Goal: Book appointment/travel/reservation

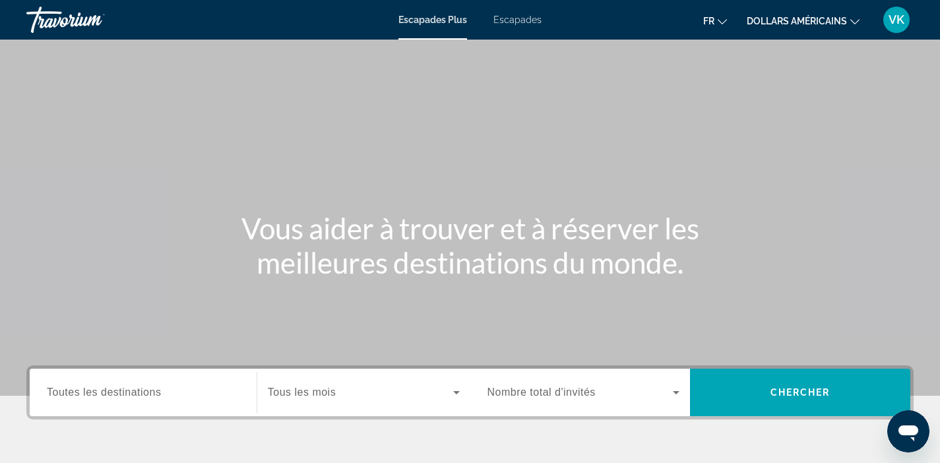
click at [177, 391] on input "Destination Toutes les destinations" at bounding box center [143, 393] width 193 height 16
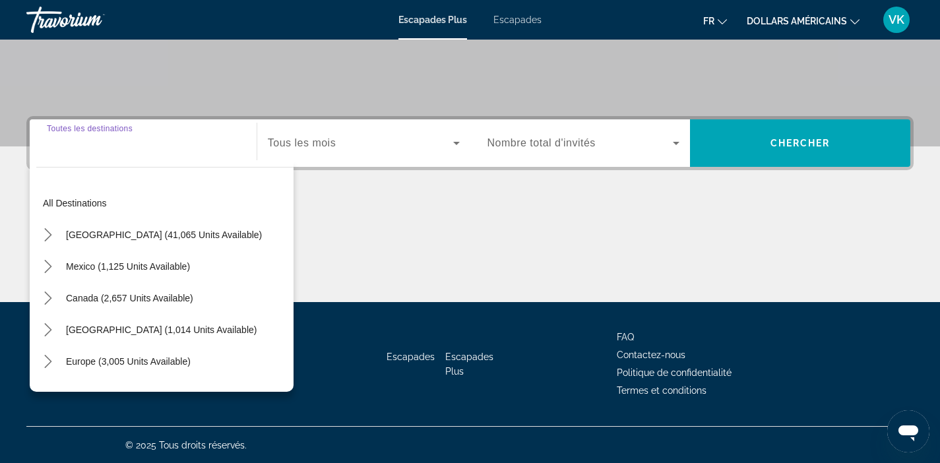
scroll to position [250, 0]
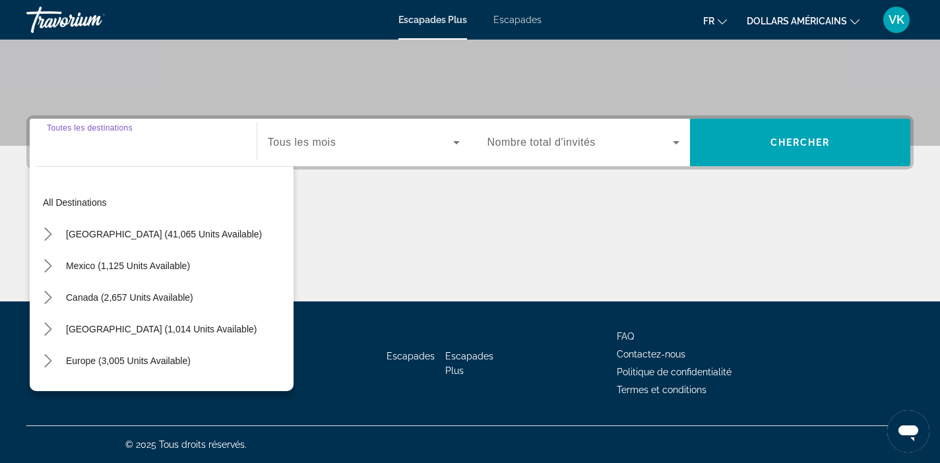
click at [223, 154] on div "Widget de recherche" at bounding box center [143, 143] width 193 height 38
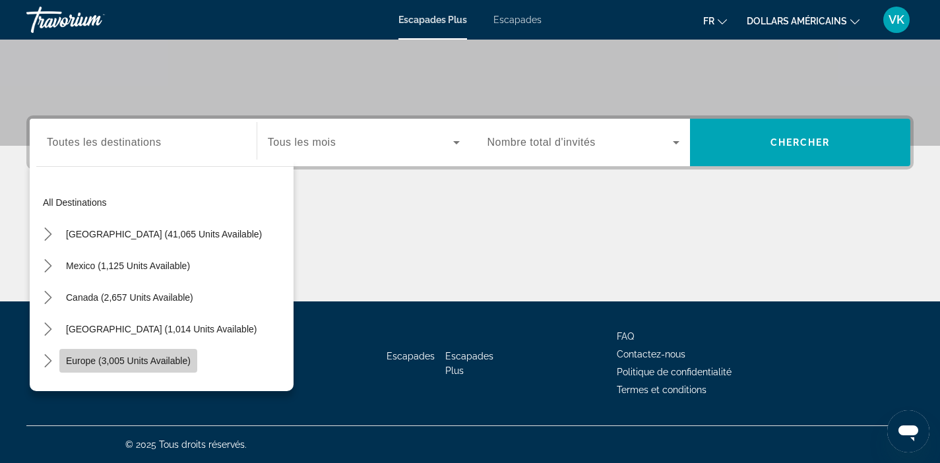
click at [146, 364] on span "Europe (3,005 units available)" at bounding box center [128, 361] width 125 height 11
type input "**********"
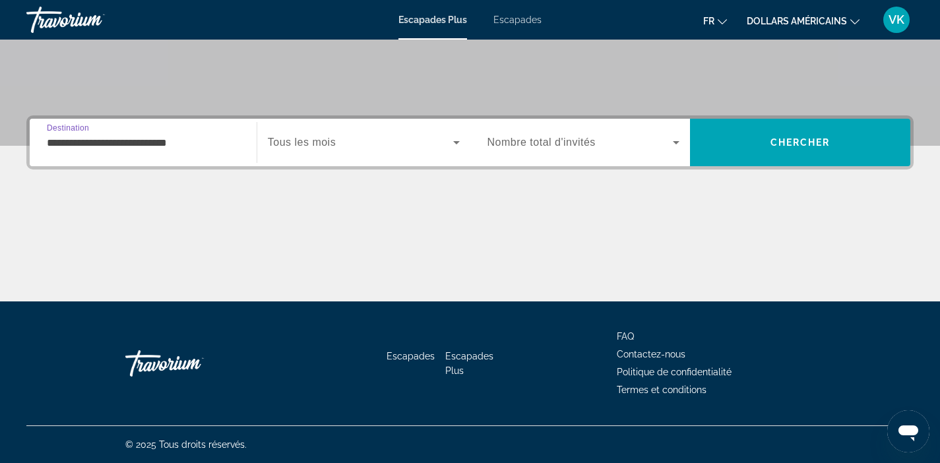
click at [359, 150] on div "Widget de recherche" at bounding box center [364, 142] width 192 height 37
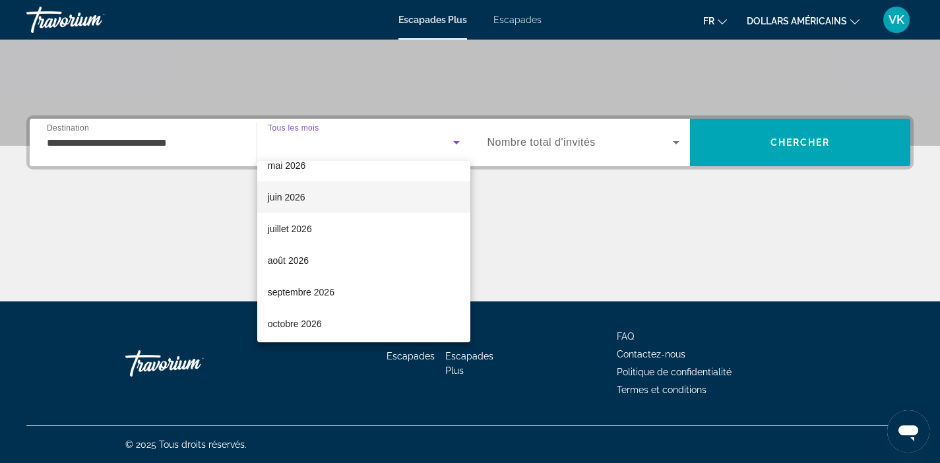
scroll to position [273, 0]
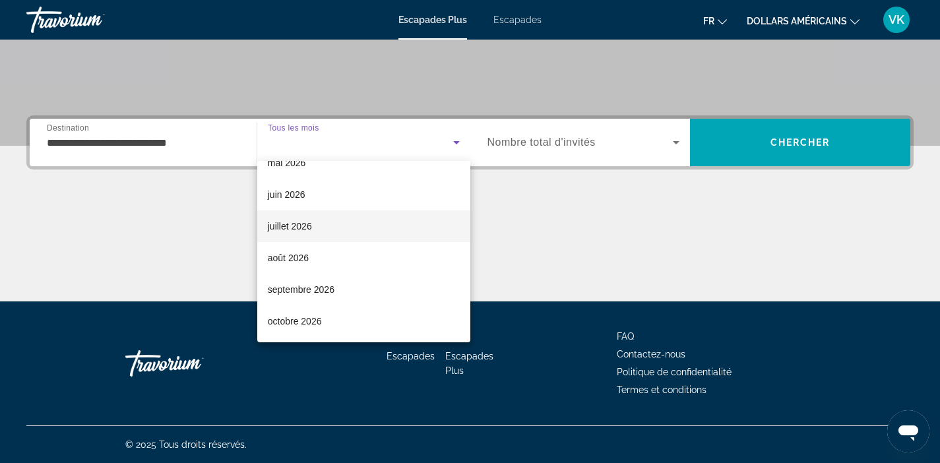
click at [366, 230] on mat-option "juillet 2026" at bounding box center [363, 227] width 213 height 32
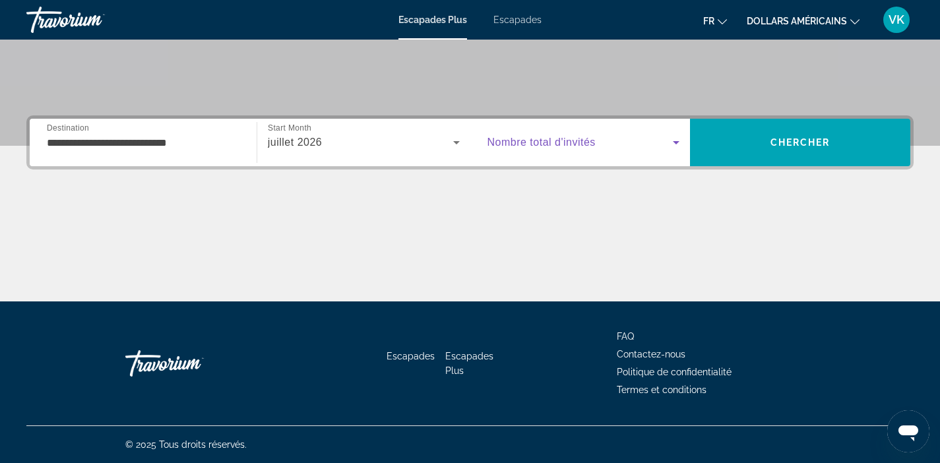
click at [679, 146] on icon "Widget de recherche" at bounding box center [676, 143] width 16 height 16
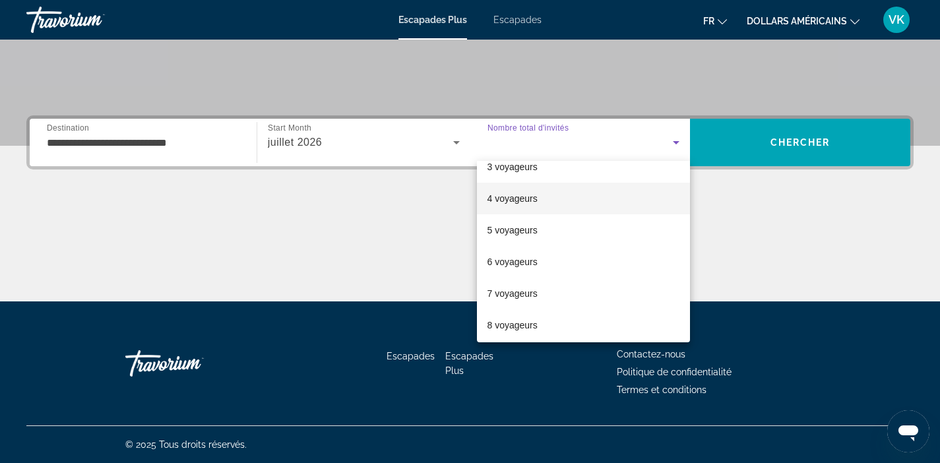
scroll to position [81, 0]
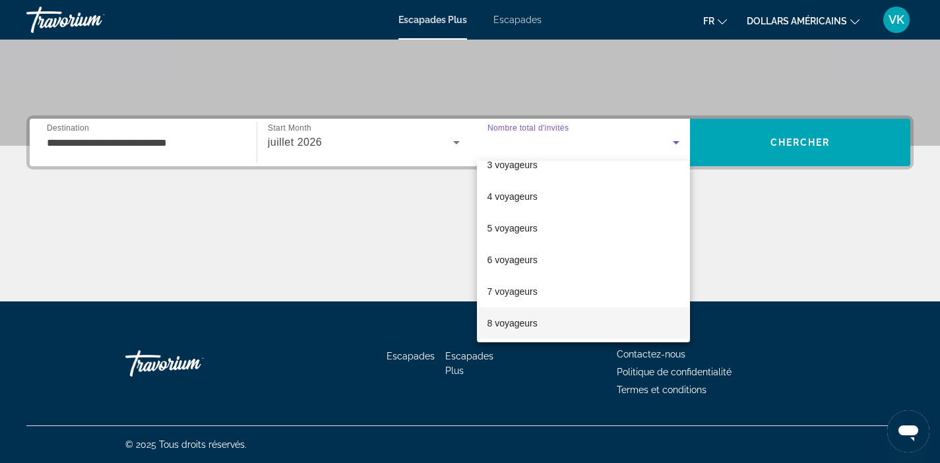
click at [575, 322] on mat-option "8 voyageurs" at bounding box center [584, 324] width 214 height 32
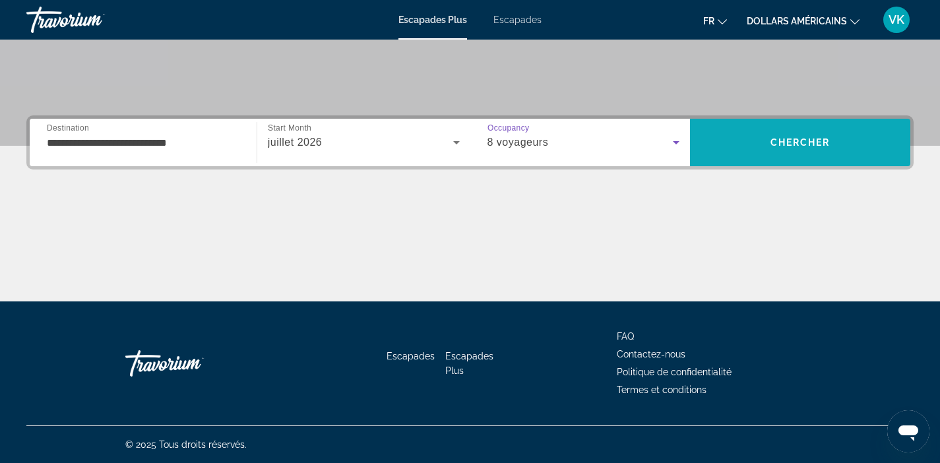
click at [773, 152] on span "Recherche" at bounding box center [800, 143] width 220 height 32
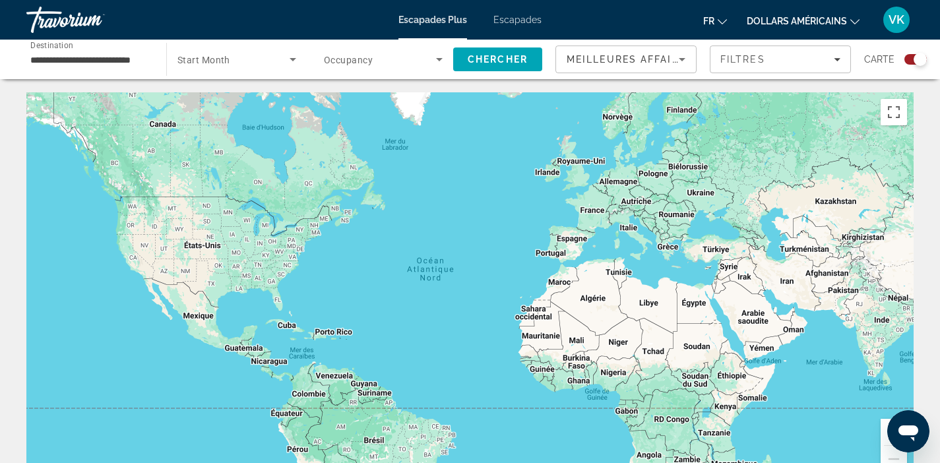
click at [884, 432] on button "Zoom avant" at bounding box center [894, 432] width 26 height 26
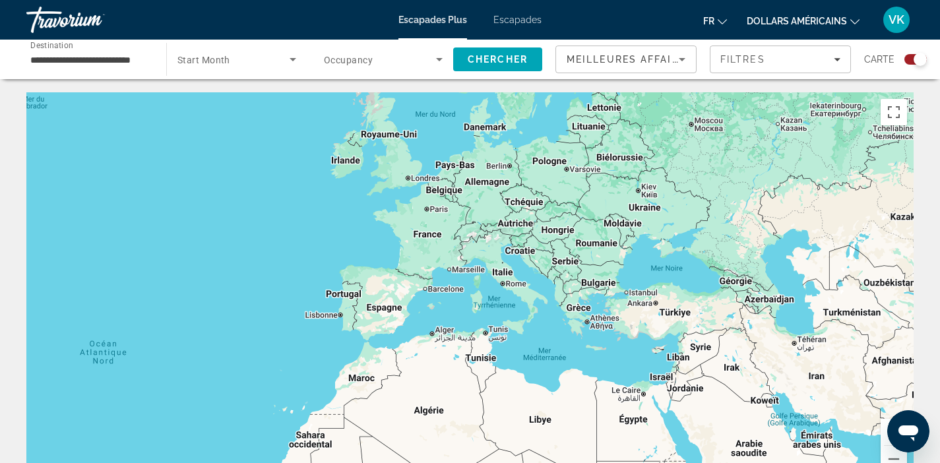
drag, startPoint x: 656, startPoint y: 372, endPoint x: 365, endPoint y: 477, distance: 309.4
click at [365, 463] on html "**********" at bounding box center [470, 231] width 940 height 463
click at [885, 424] on button "Zoom avant" at bounding box center [894, 432] width 26 height 26
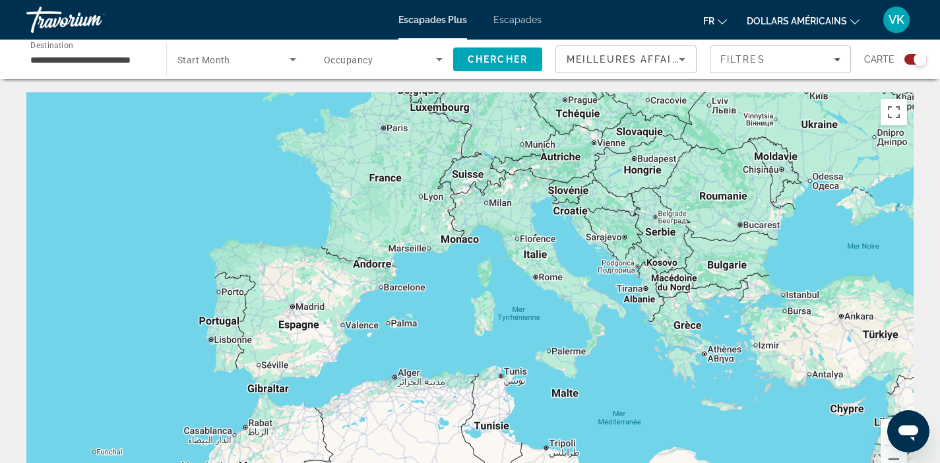
click at [884, 428] on button "Zoom avant" at bounding box center [894, 432] width 26 height 26
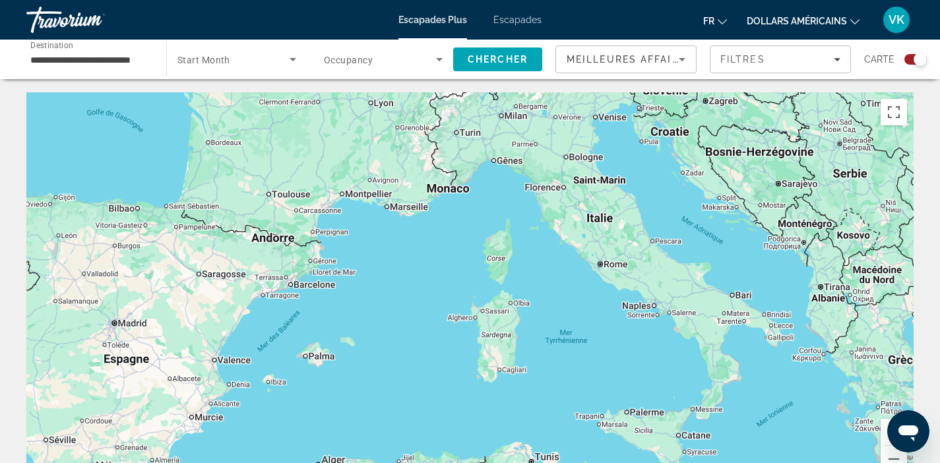
click at [884, 428] on button "Zoom avant" at bounding box center [894, 432] width 26 height 26
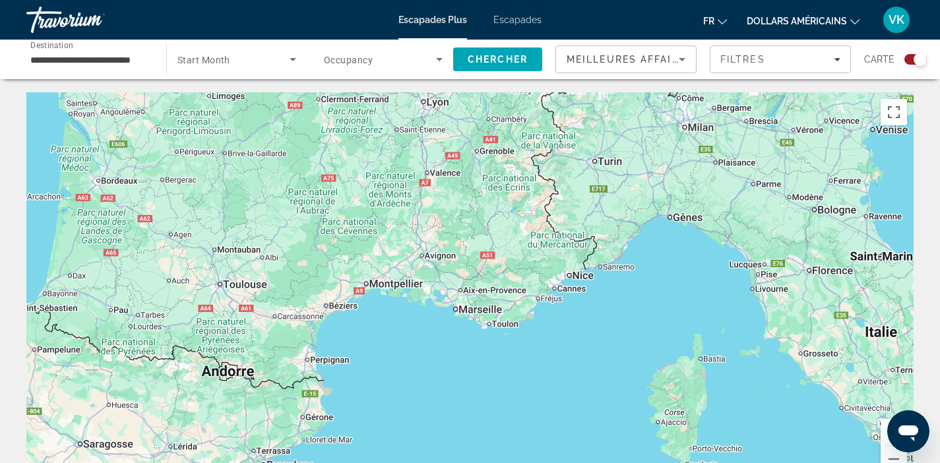
drag, startPoint x: 381, startPoint y: 232, endPoint x: 533, endPoint y: 418, distance: 241.1
click at [533, 418] on div "Contenu principal" at bounding box center [470, 290] width 888 height 396
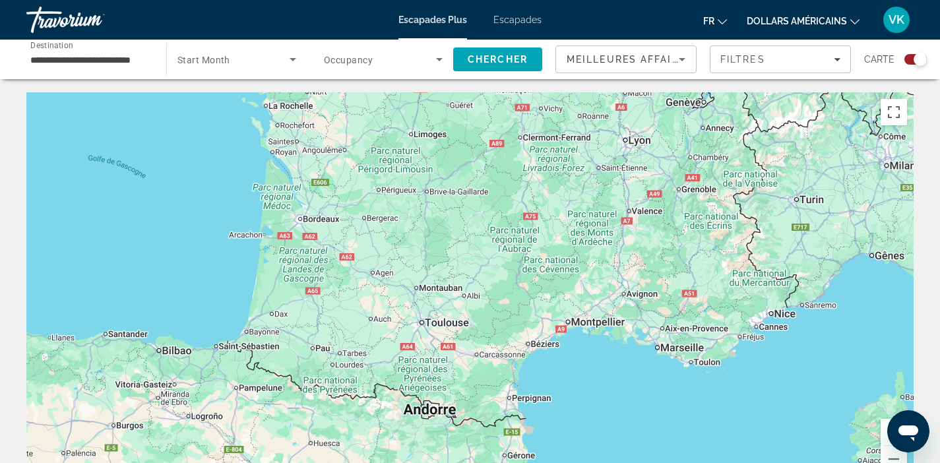
drag, startPoint x: 407, startPoint y: 334, endPoint x: 587, endPoint y: 361, distance: 182.2
click at [587, 361] on div "Contenu principal" at bounding box center [470, 290] width 888 height 396
click at [295, 61] on icon "Search widget" at bounding box center [293, 59] width 16 height 16
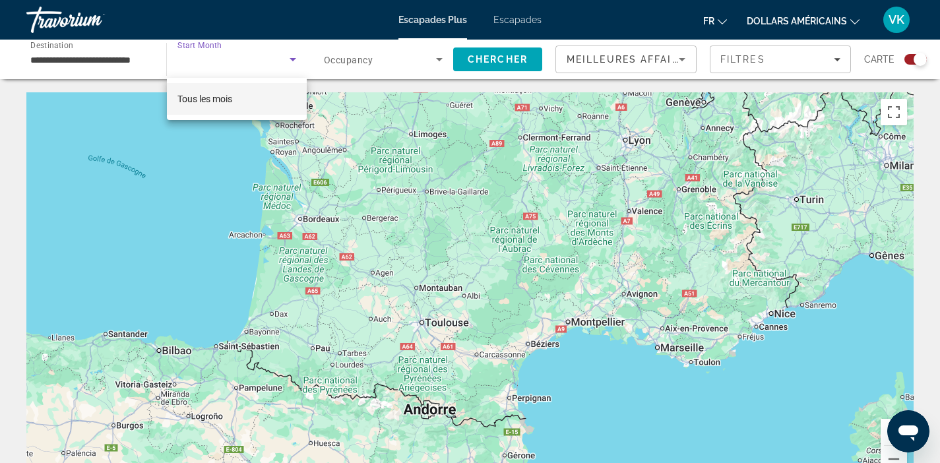
click at [295, 61] on div at bounding box center [470, 231] width 940 height 463
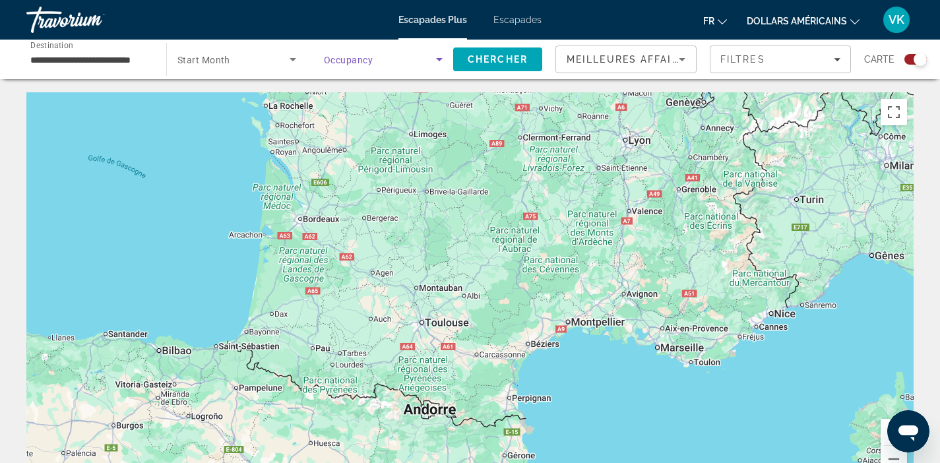
click at [438, 61] on icon "Search widget" at bounding box center [440, 59] width 16 height 16
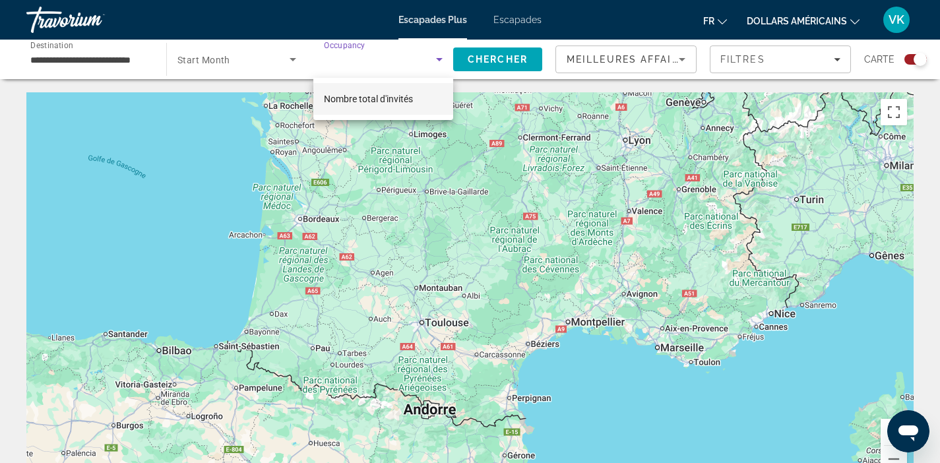
click at [438, 61] on div at bounding box center [470, 231] width 940 height 463
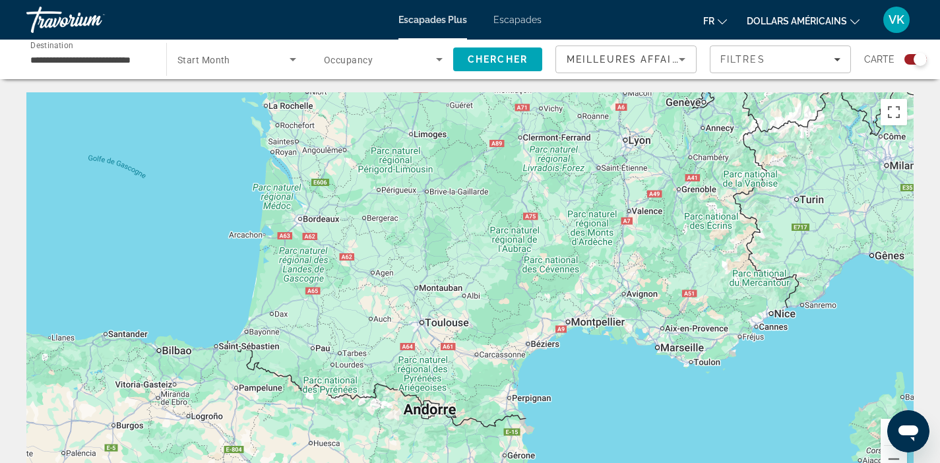
click at [690, 292] on div "Contenu principal" at bounding box center [470, 290] width 888 height 396
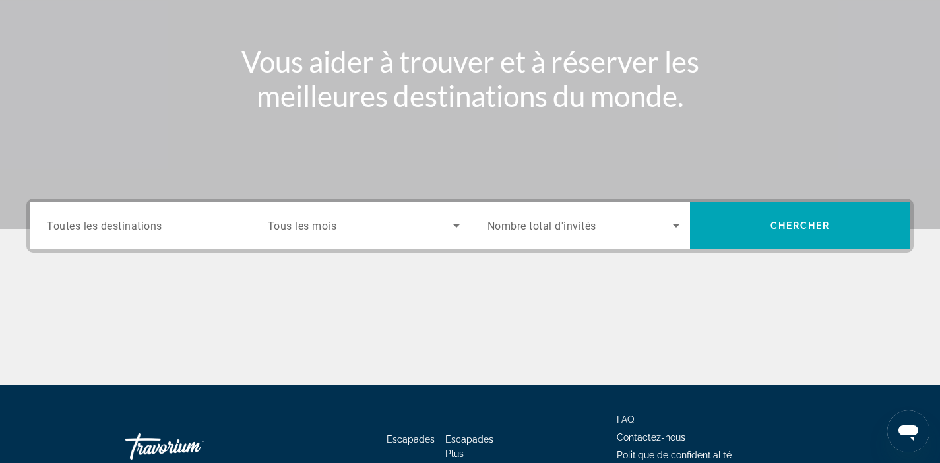
scroll to position [250, 0]
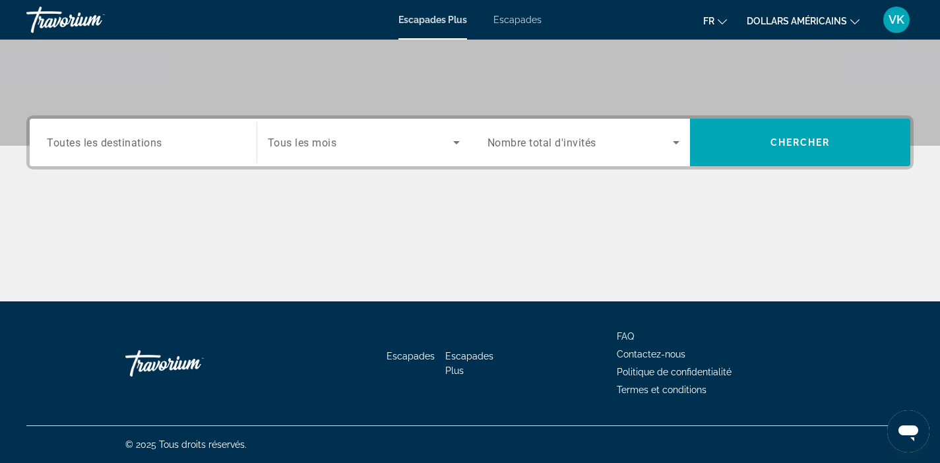
click at [218, 144] on input "Destination Toutes les destinations" at bounding box center [143, 143] width 193 height 16
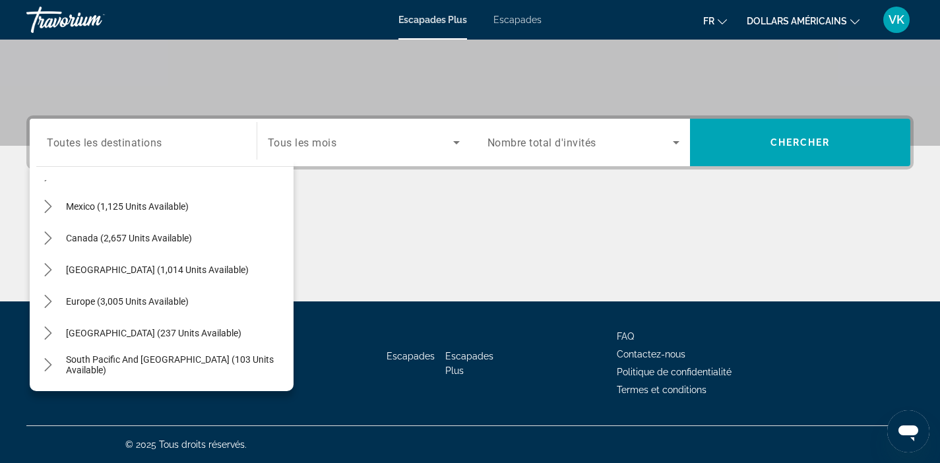
scroll to position [58, 0]
click at [170, 303] on span "Europe (3,005 units available)" at bounding box center [127, 303] width 123 height 11
type input "**********"
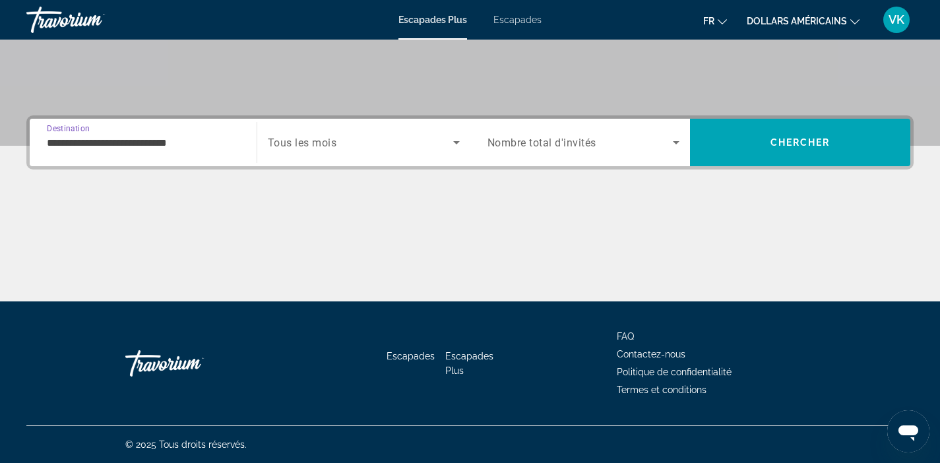
click at [396, 146] on span "Search widget" at bounding box center [360, 143] width 185 height 16
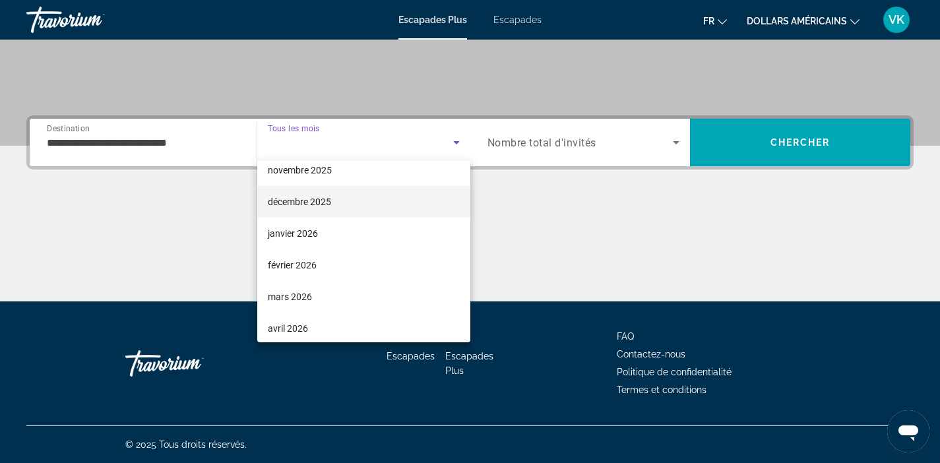
scroll to position [246, 0]
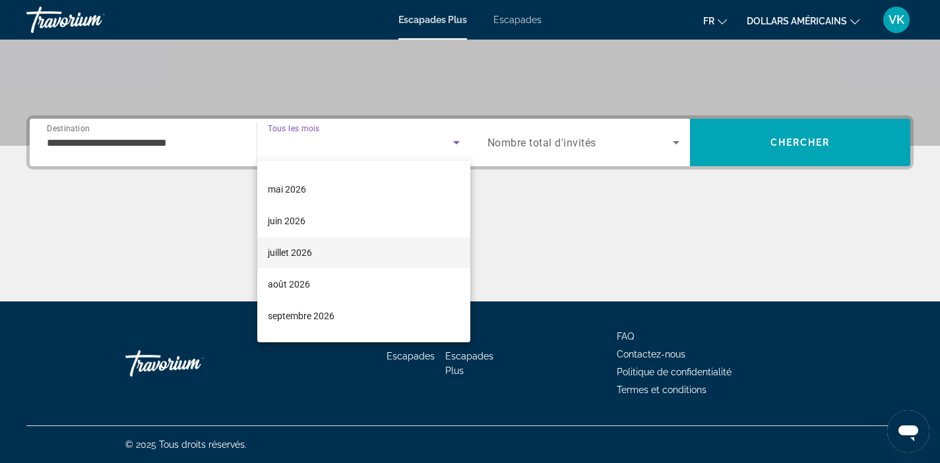
click at [355, 252] on mat-option "juillet 2026" at bounding box center [363, 253] width 213 height 32
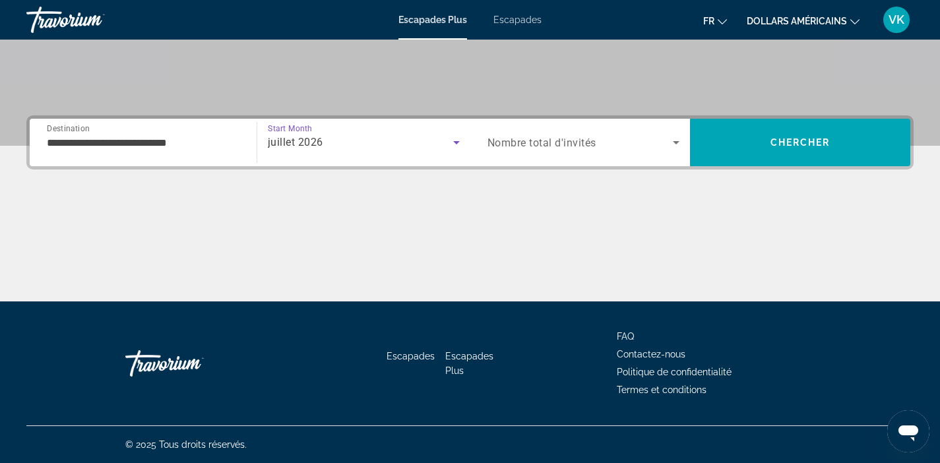
click at [661, 141] on span "Search widget" at bounding box center [581, 143] width 186 height 16
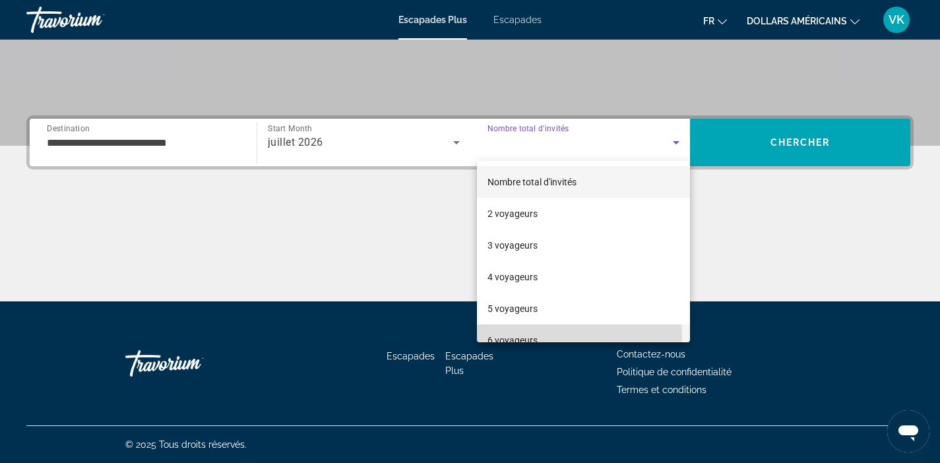
click at [566, 335] on mat-option "6 voyageurs" at bounding box center [584, 341] width 214 height 32
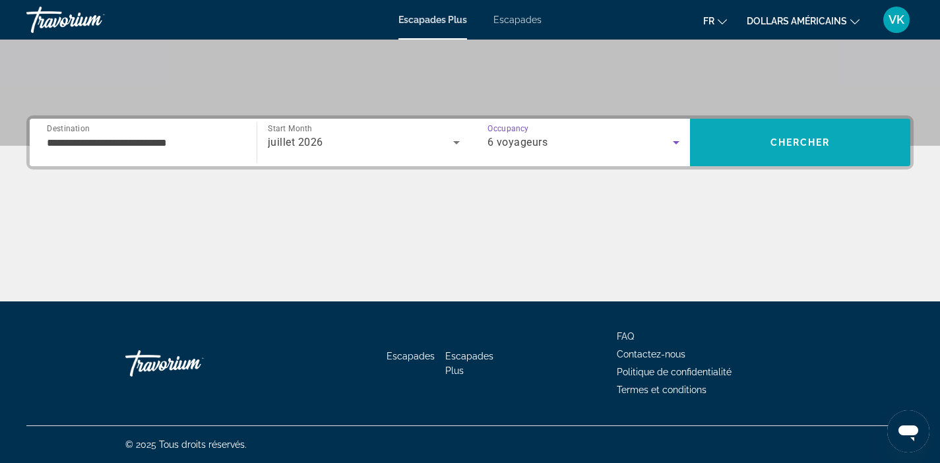
click at [765, 156] on span "Search" at bounding box center [800, 143] width 220 height 32
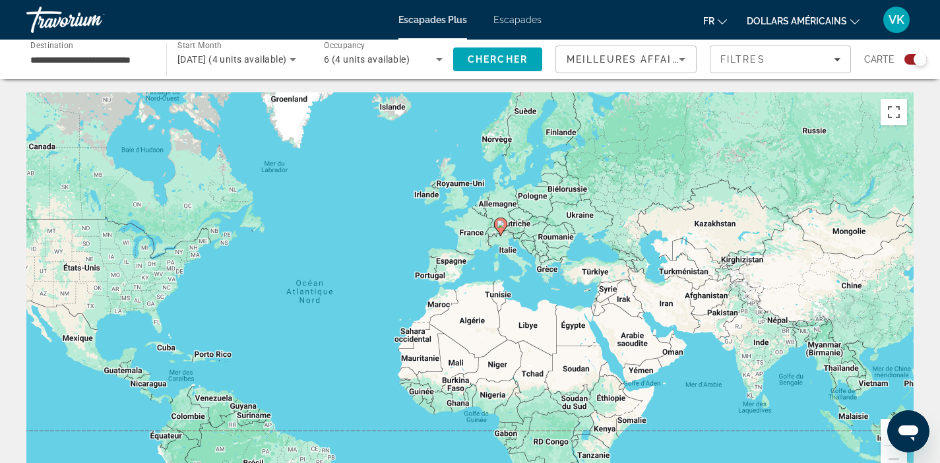
drag, startPoint x: 544, startPoint y: 236, endPoint x: 420, endPoint y: 260, distance: 126.4
click at [420, 260] on div "Pour activer le glissement avec le clavier, appuyez sur Alt+Entrée. Une fois ce…" at bounding box center [470, 290] width 888 height 396
click at [882, 433] on button "Zoom avant" at bounding box center [894, 432] width 26 height 26
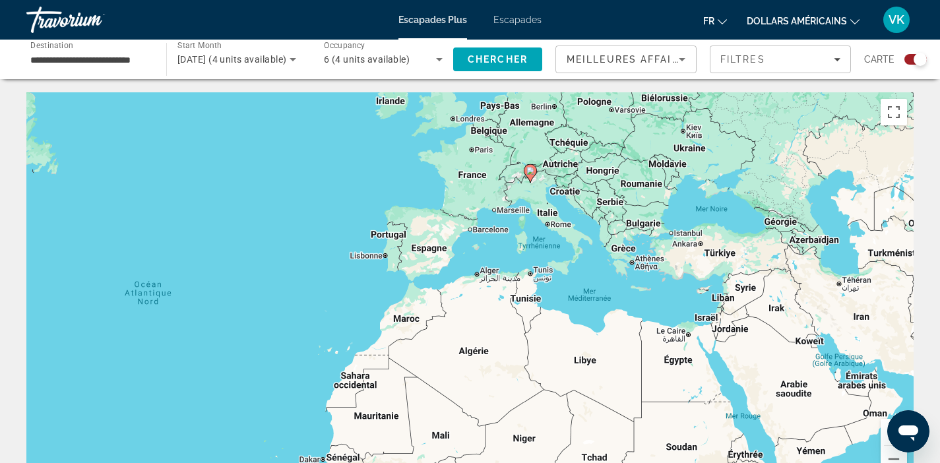
click at [882, 433] on button "Zoom avant" at bounding box center [894, 432] width 26 height 26
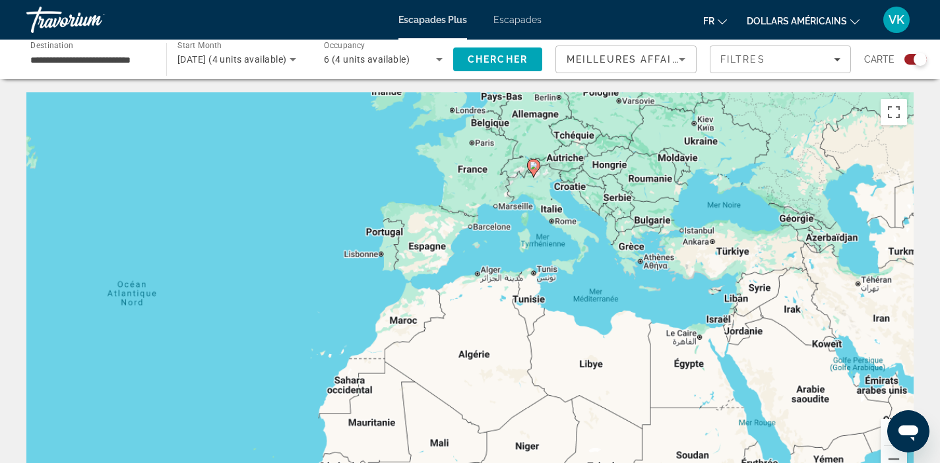
click at [882, 433] on button "Zoom avant" at bounding box center [894, 432] width 26 height 26
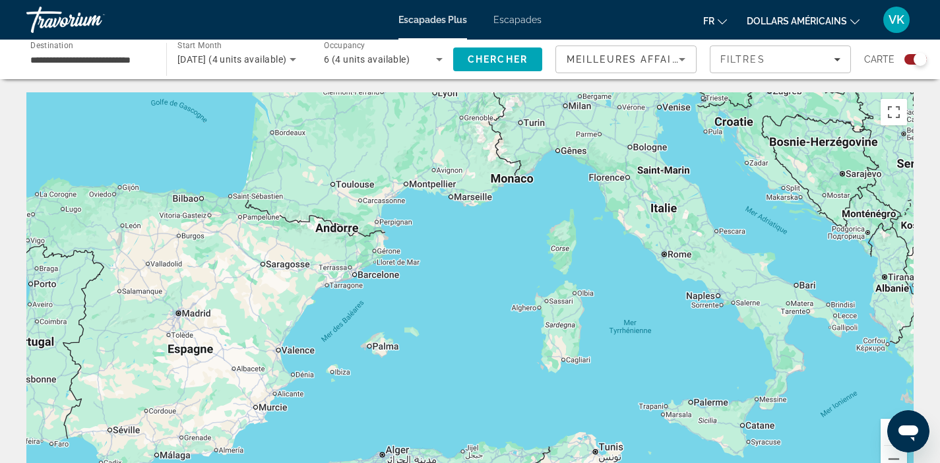
drag, startPoint x: 612, startPoint y: 218, endPoint x: 511, endPoint y: 407, distance: 213.5
click at [511, 407] on div "Contenu principal" at bounding box center [470, 290] width 888 height 396
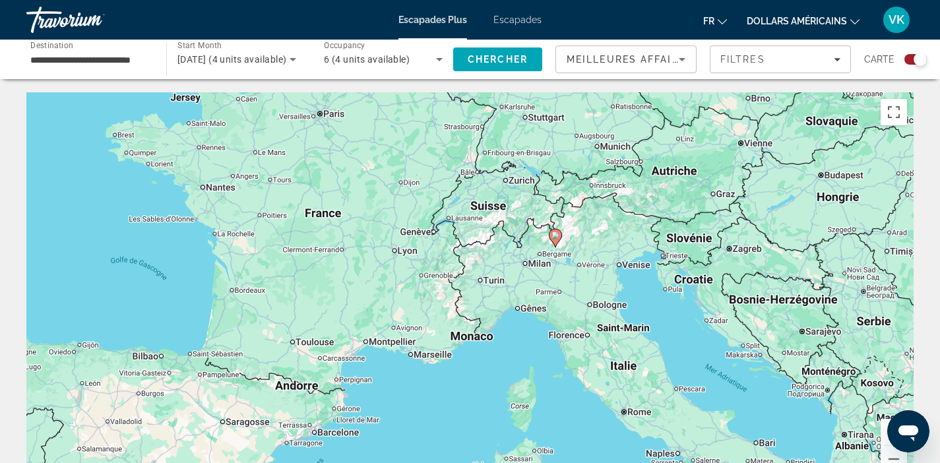
drag, startPoint x: 513, startPoint y: 220, endPoint x: 478, endPoint y: 285, distance: 73.8
click at [473, 373] on div "Pour activer le glissement avec le clavier, appuyez sur Alt+Entrée. Une fois ce…" at bounding box center [470, 290] width 888 height 396
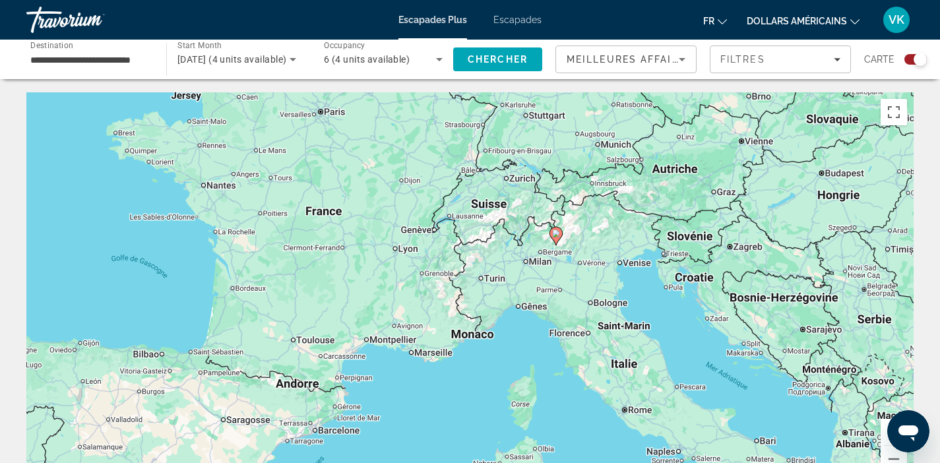
click at [513, 22] on font "Escapades" at bounding box center [518, 20] width 48 height 11
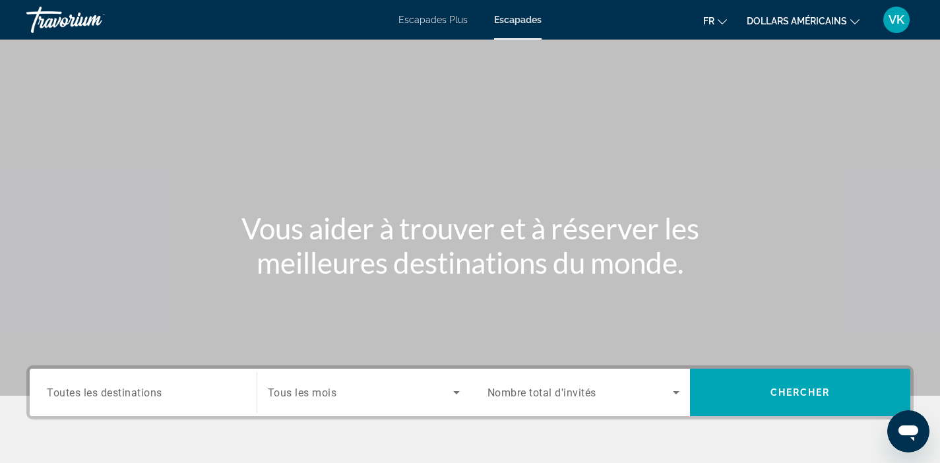
scroll to position [136, 0]
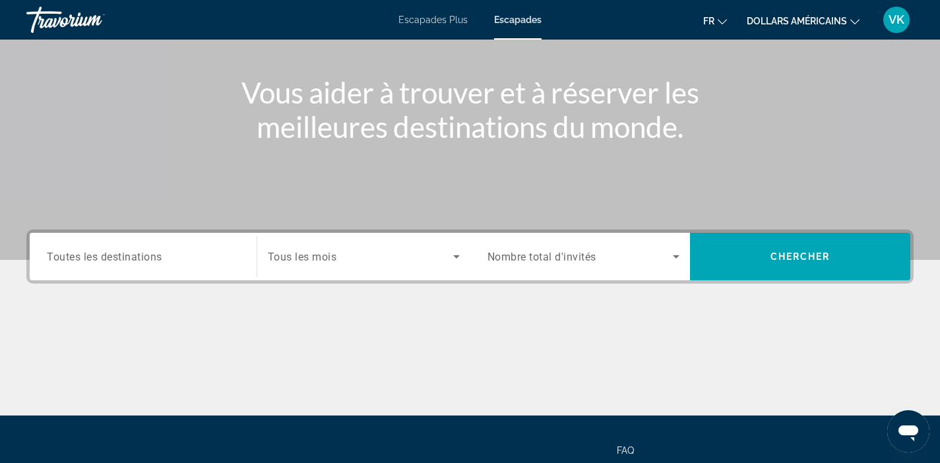
click at [221, 255] on input "Destination Toutes les destinations" at bounding box center [143, 257] width 193 height 16
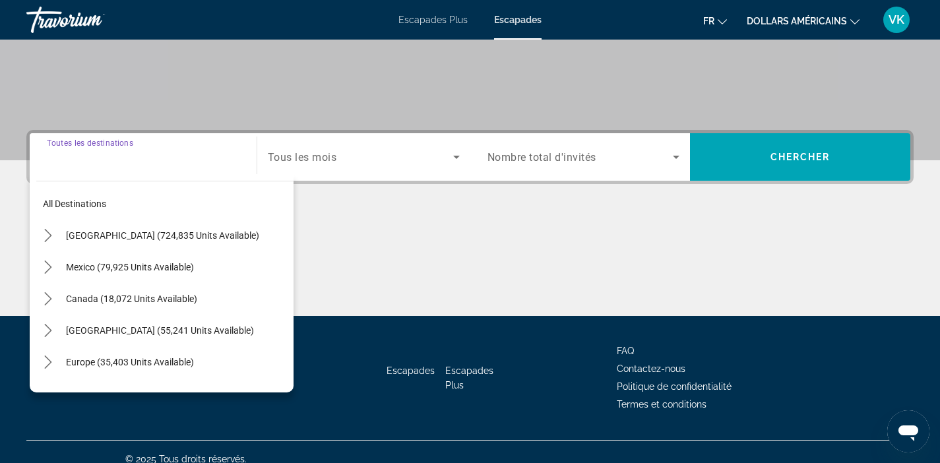
scroll to position [250, 0]
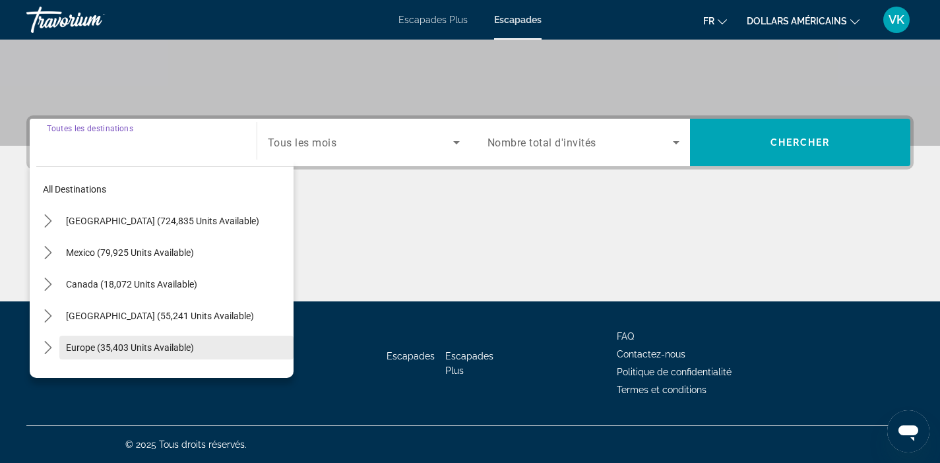
click at [208, 354] on span "Select destination: Europe (35,403 units available)" at bounding box center [176, 348] width 234 height 32
type input "**********"
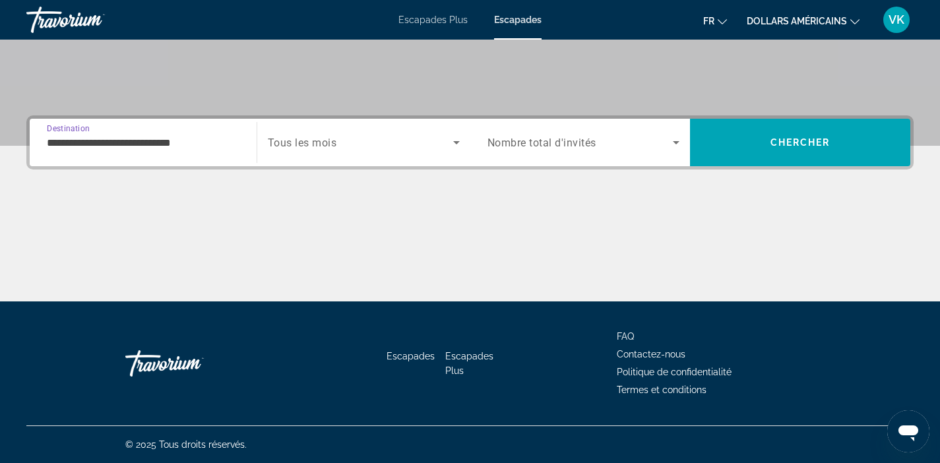
click at [455, 145] on icon "Search widget" at bounding box center [457, 143] width 16 height 16
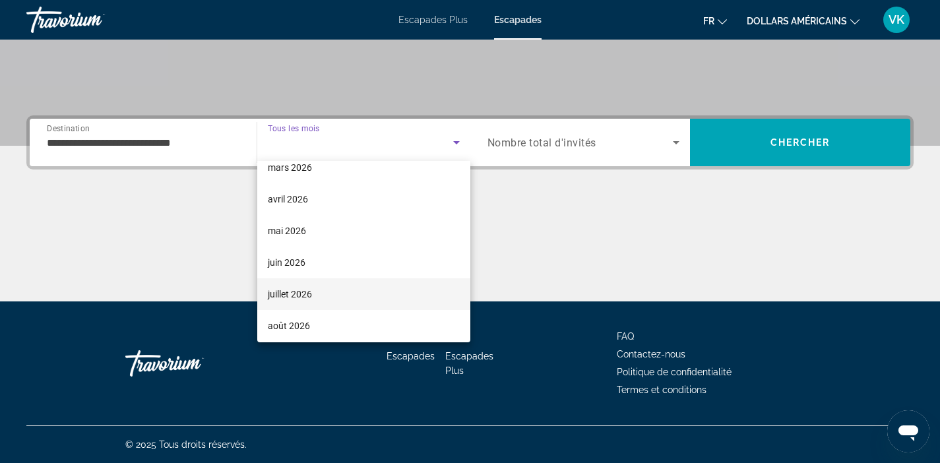
scroll to position [209, 0]
click at [413, 289] on mat-option "juillet 2026" at bounding box center [363, 291] width 213 height 32
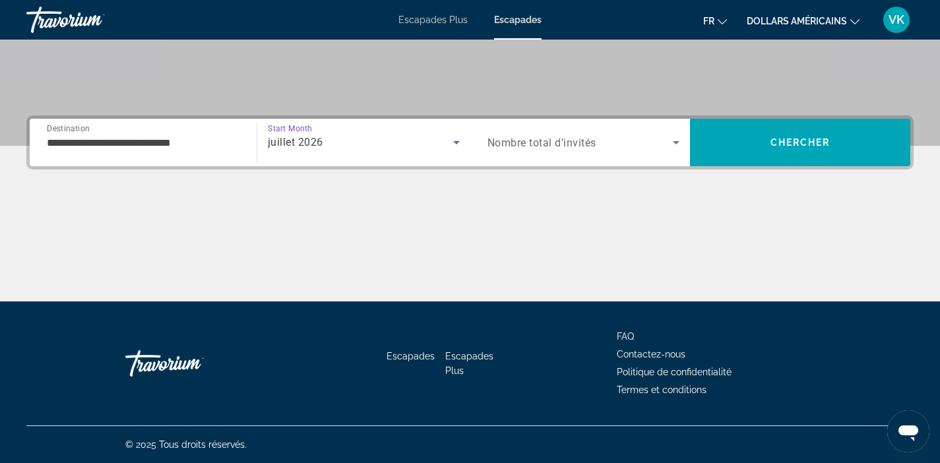
click at [653, 150] on span "Search widget" at bounding box center [581, 143] width 186 height 16
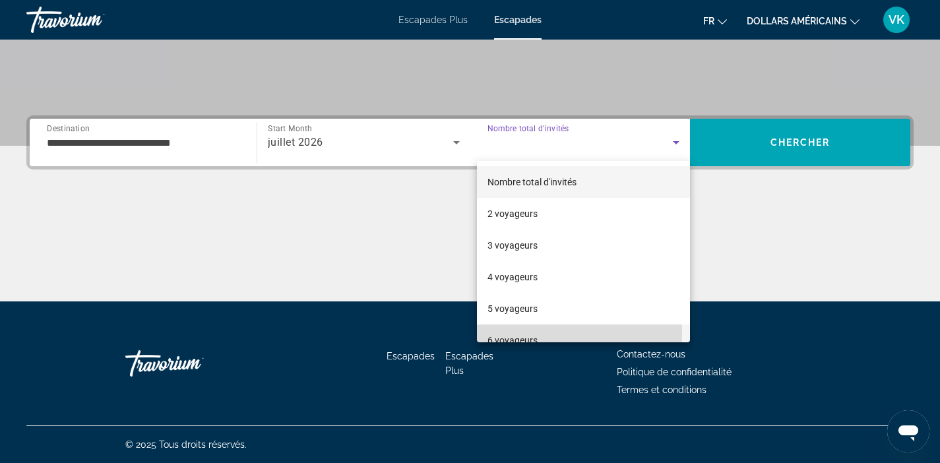
click at [538, 333] on mat-option "6 voyageurs" at bounding box center [584, 341] width 214 height 32
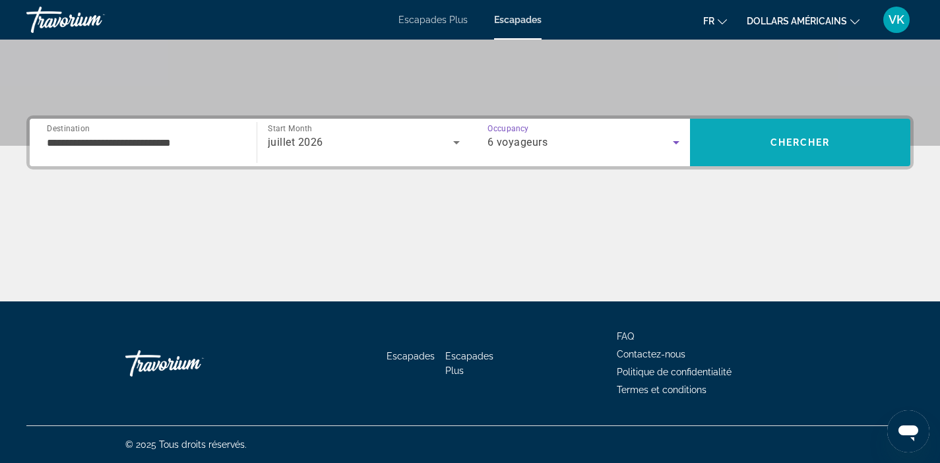
click at [791, 148] on span "Search" at bounding box center [800, 143] width 220 height 32
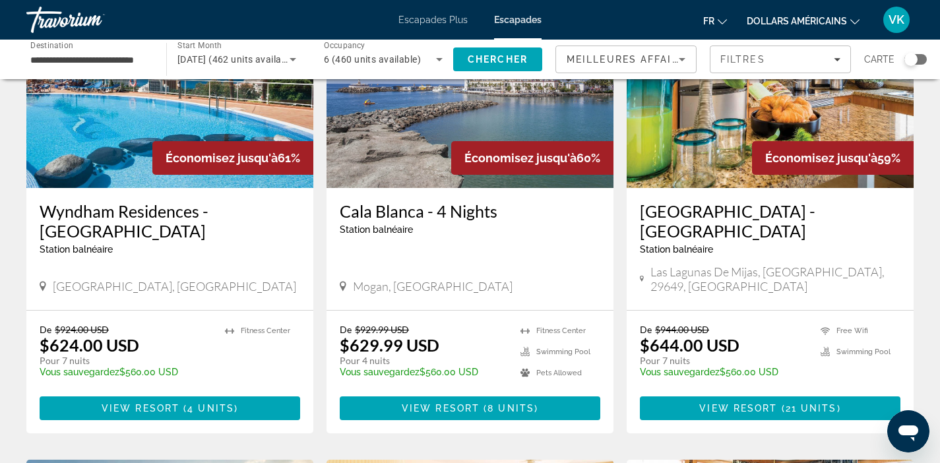
scroll to position [679, 0]
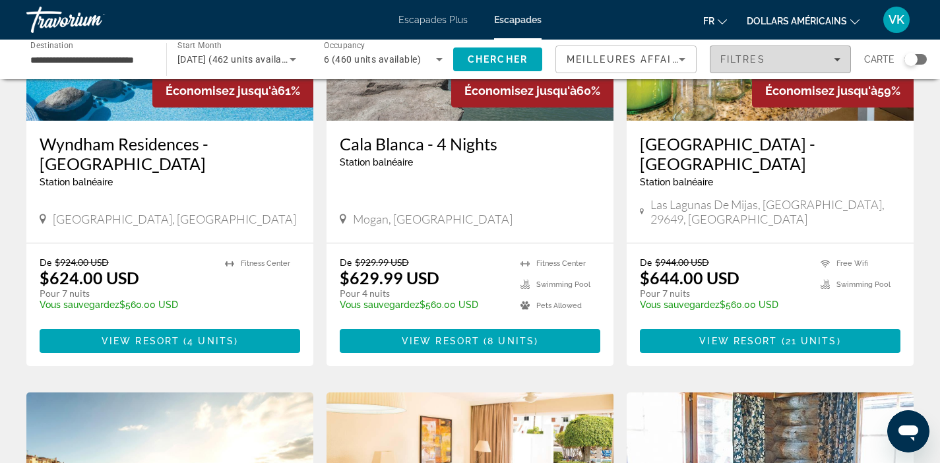
click at [766, 58] on div "Filtres" at bounding box center [781, 59] width 120 height 11
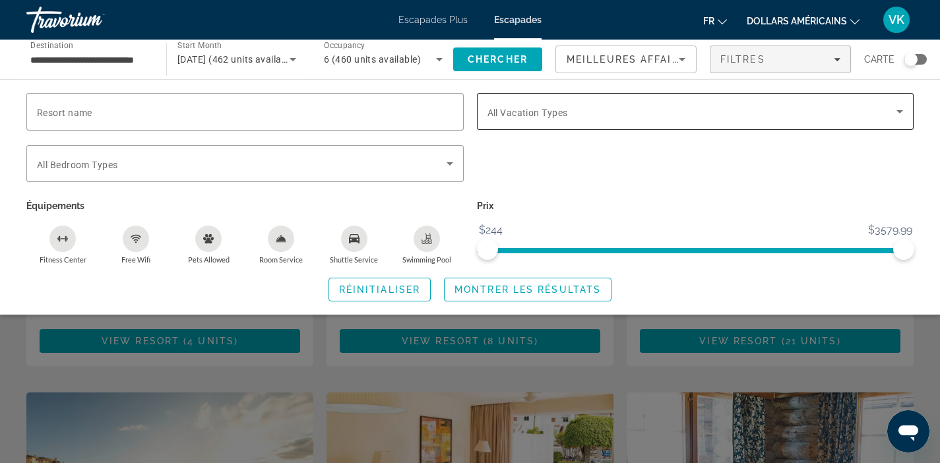
click at [711, 115] on span "Search widget" at bounding box center [693, 112] width 410 height 16
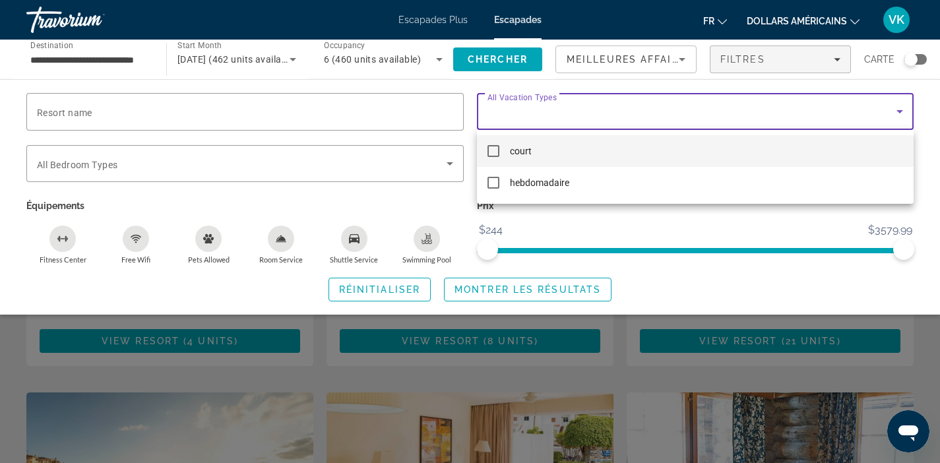
click at [711, 115] on div at bounding box center [470, 231] width 940 height 463
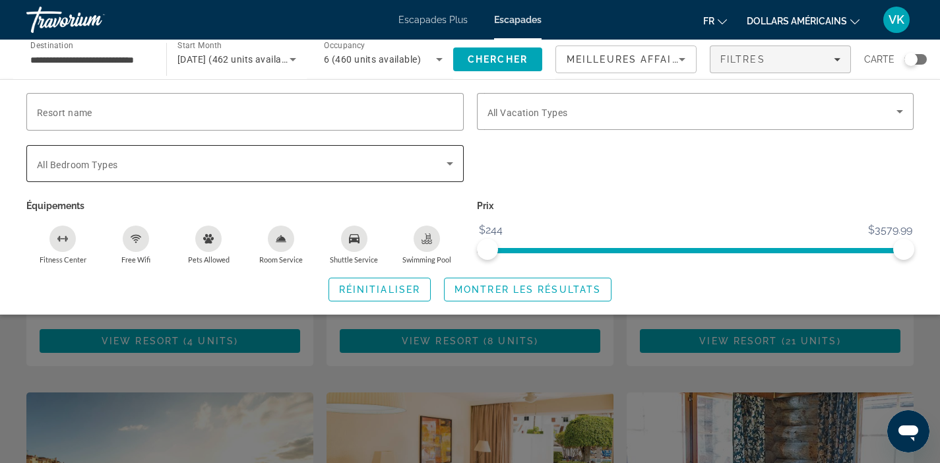
click at [204, 169] on span "Search widget" at bounding box center [242, 164] width 410 height 16
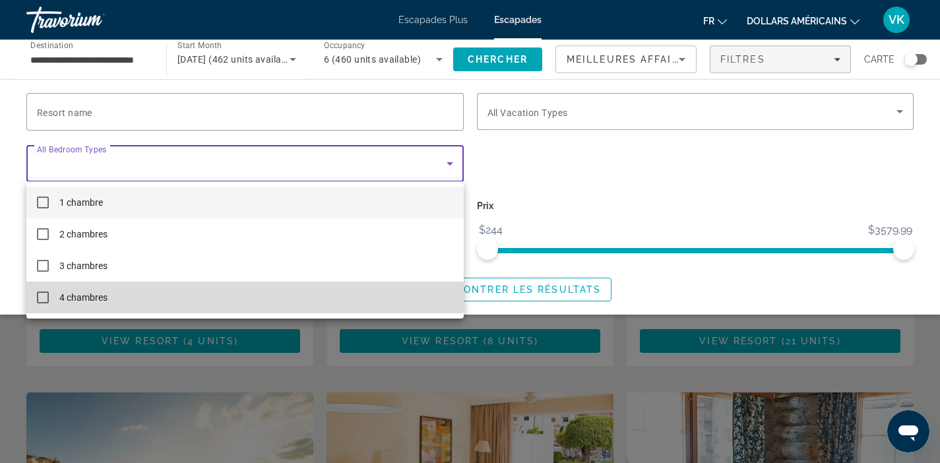
click at [223, 292] on mat-option "4 chambres" at bounding box center [245, 298] width 438 height 32
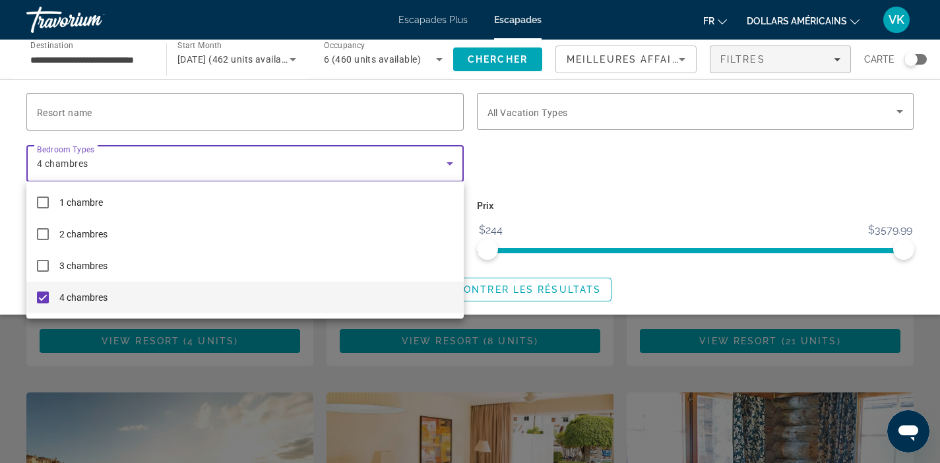
click at [544, 183] on div at bounding box center [470, 231] width 940 height 463
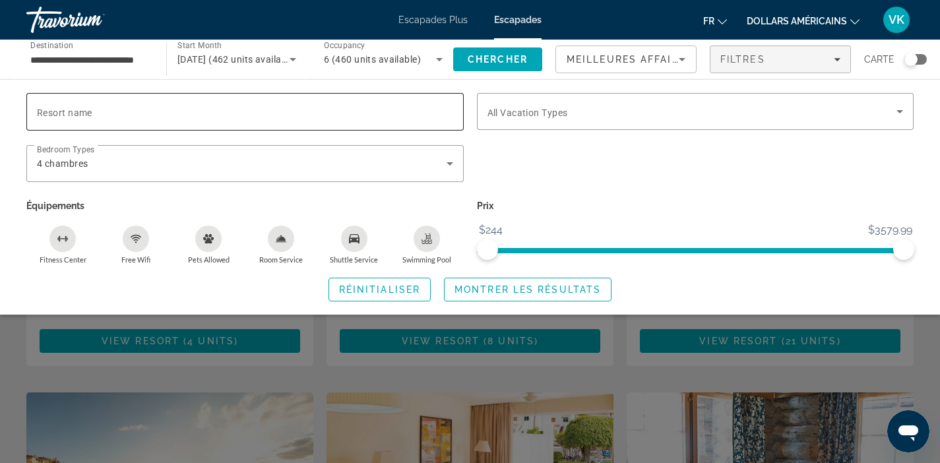
click at [340, 112] on input "Resort name" at bounding box center [245, 112] width 416 height 16
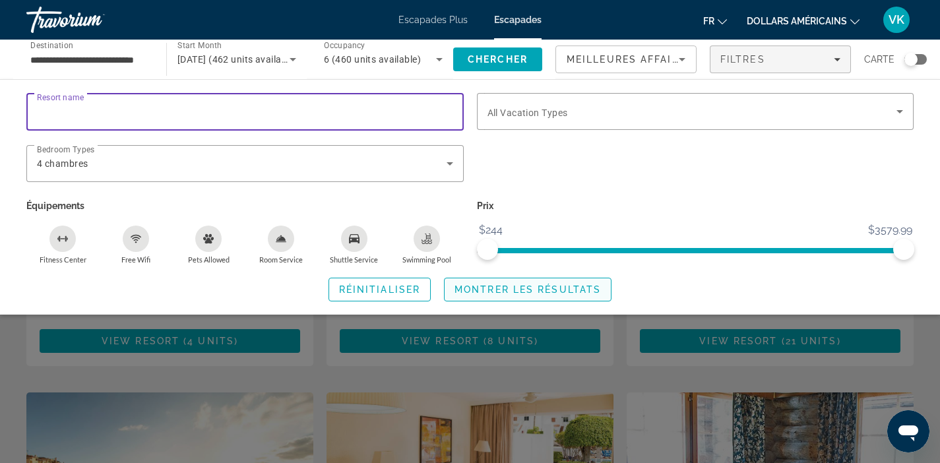
click at [502, 288] on span "Montrer les résultats" at bounding box center [528, 289] width 146 height 11
